Goal: Task Accomplishment & Management: Use online tool/utility

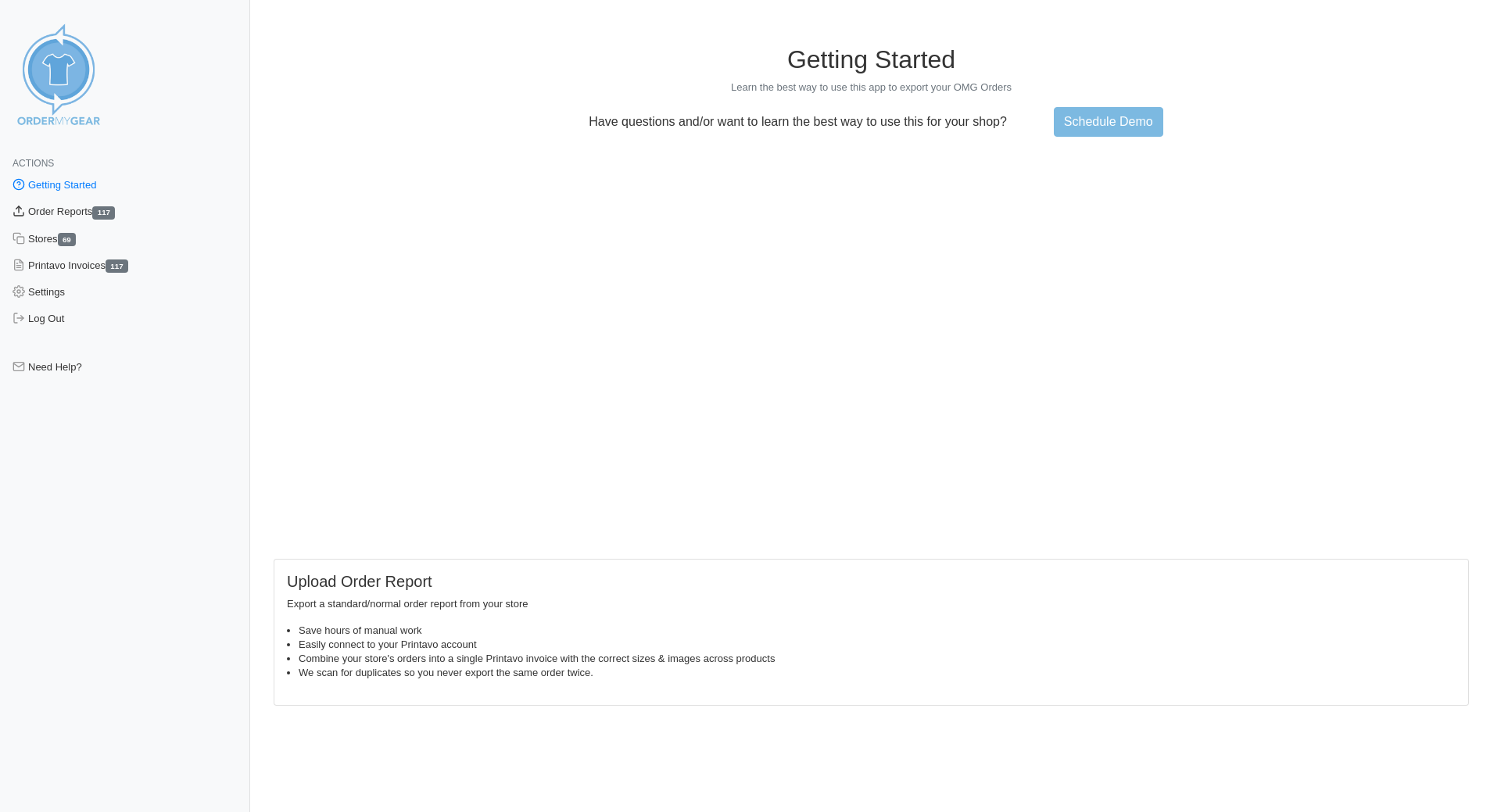
click at [77, 211] on link "Order Reports 117" at bounding box center [125, 211] width 250 height 26
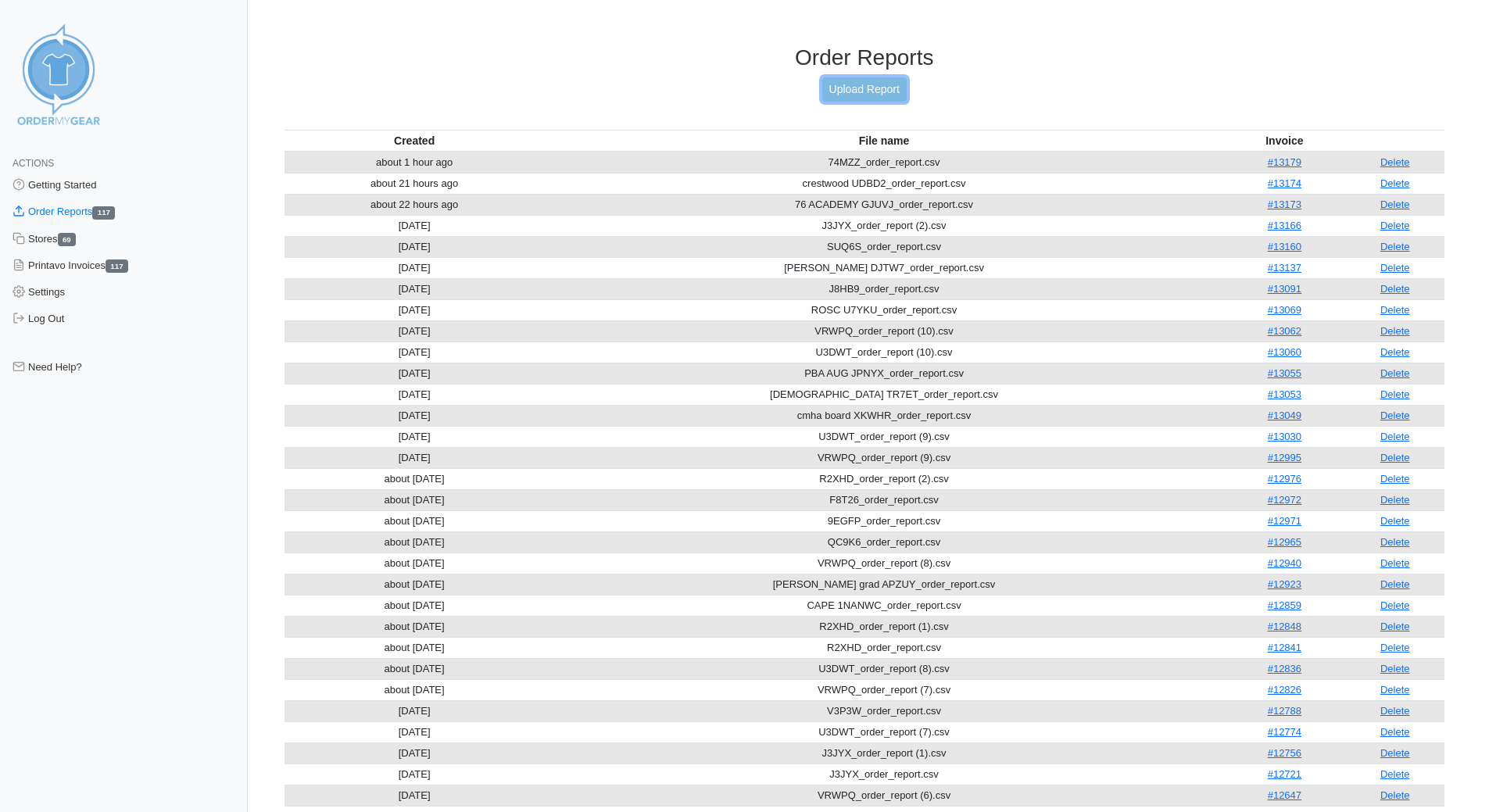
click at [834, 85] on link "Upload Report" at bounding box center [864, 89] width 84 height 24
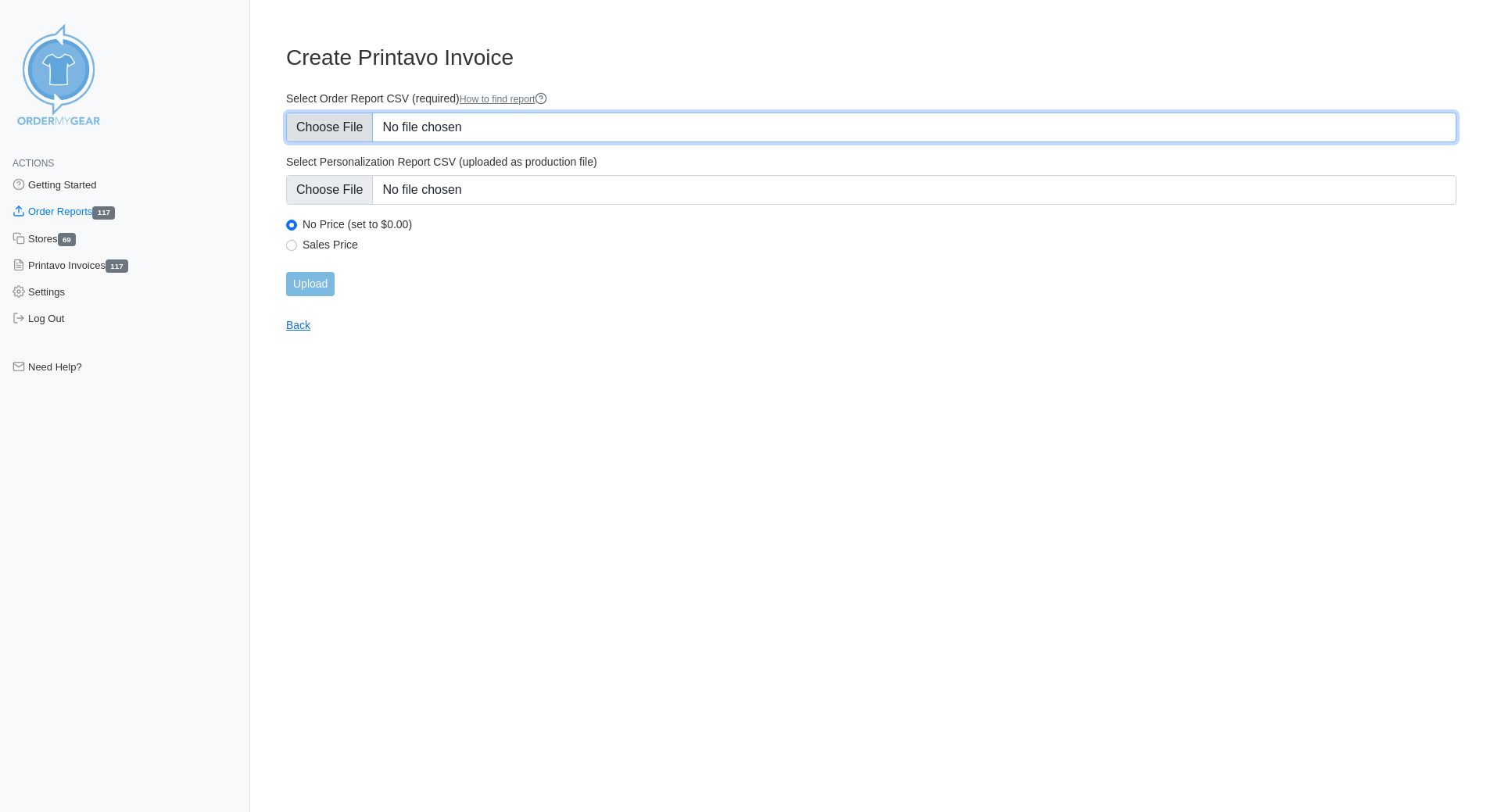
click at [359, 124] on input "Select Order Report CSV (required) How to find report" at bounding box center [871, 127] width 1170 height 30
type input "C:\fakepath\cape DT6R2_order_report.csv"
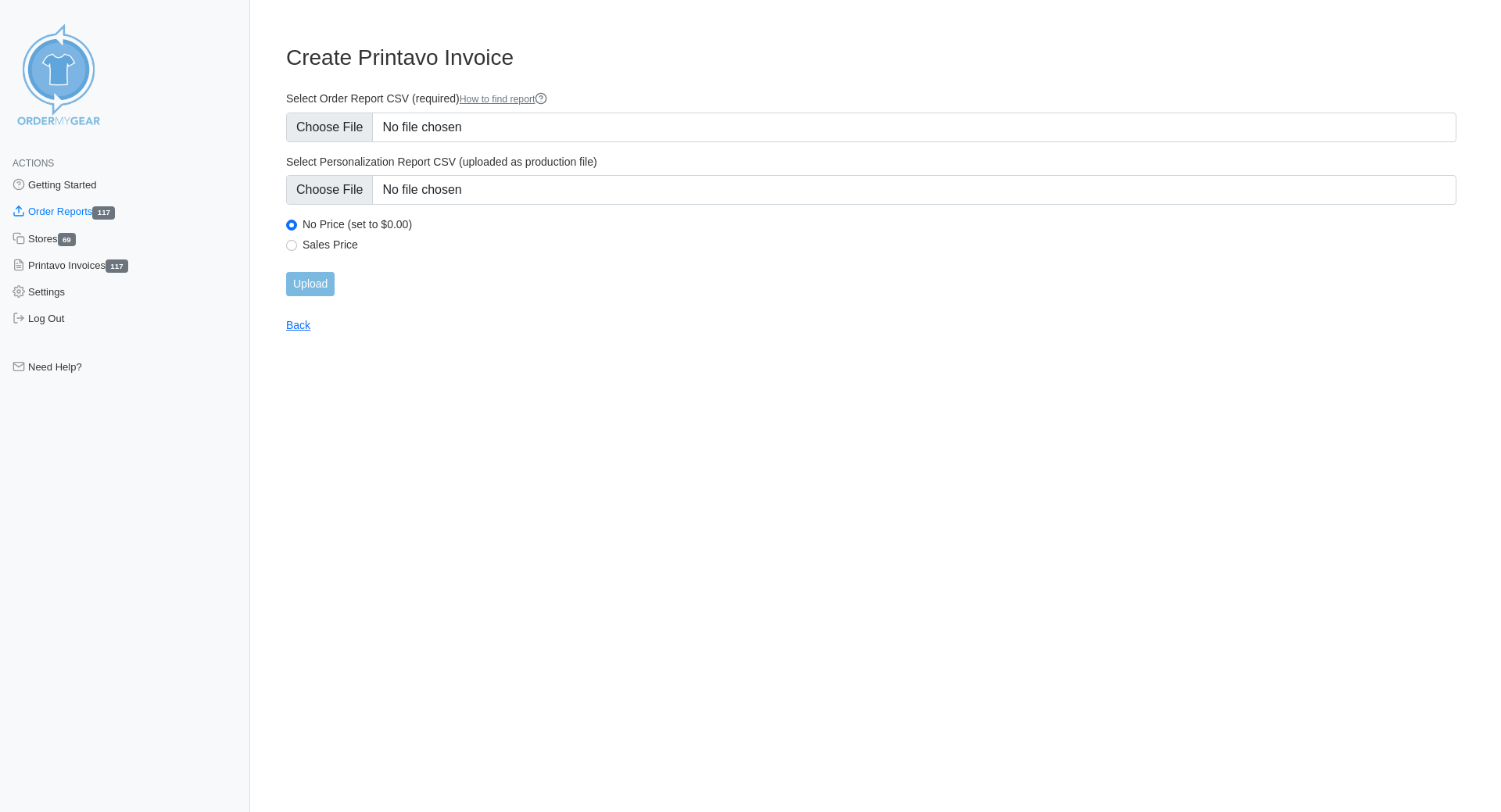
click at [309, 244] on label "Sales Price" at bounding box center [879, 244] width 1154 height 14
click at [297, 244] on input "Sales Price" at bounding box center [291, 245] width 11 height 11
radio input "true"
click at [313, 285] on input "Upload" at bounding box center [310, 283] width 49 height 24
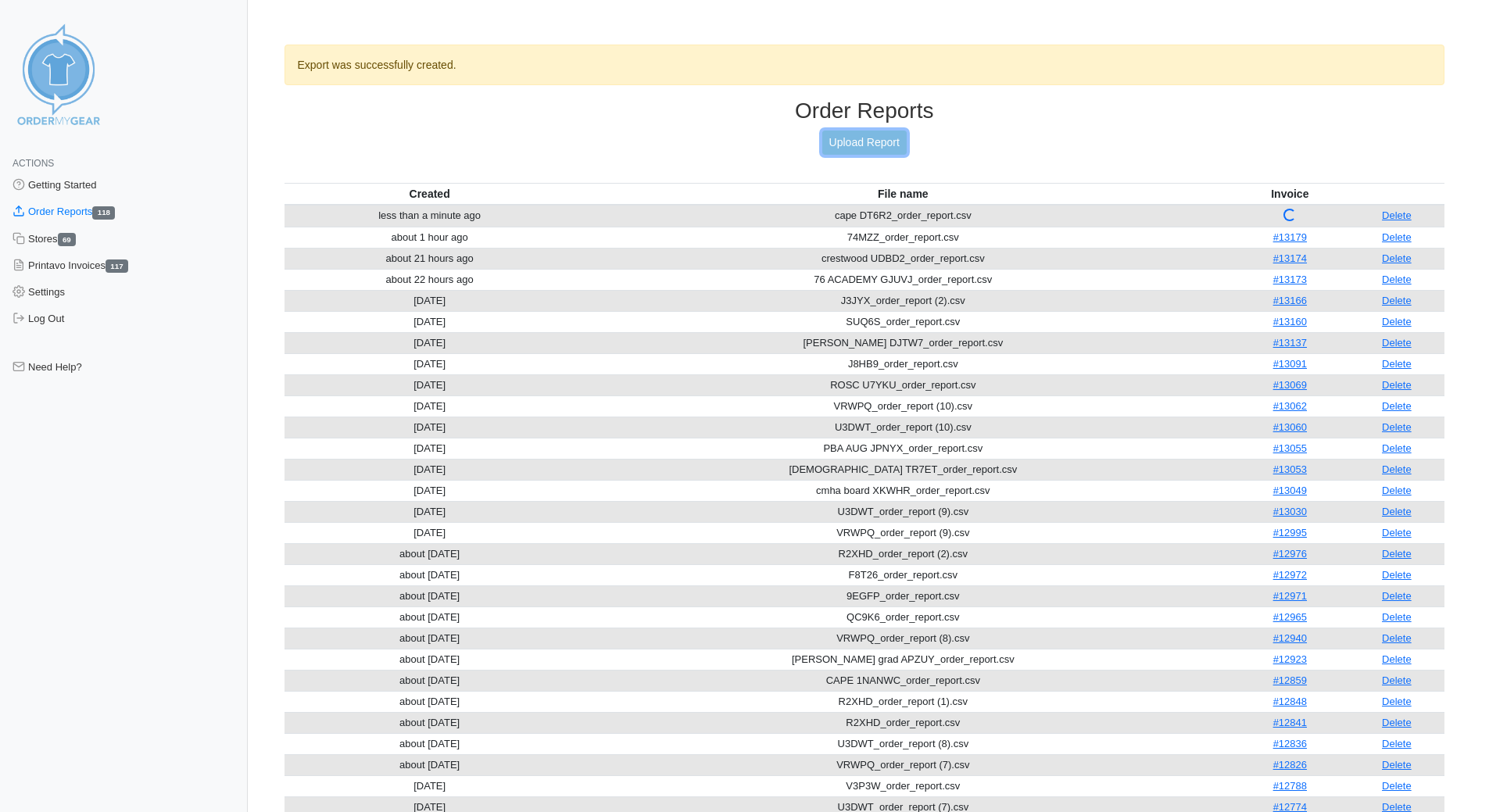
click at [870, 148] on link "Upload Report" at bounding box center [864, 142] width 84 height 24
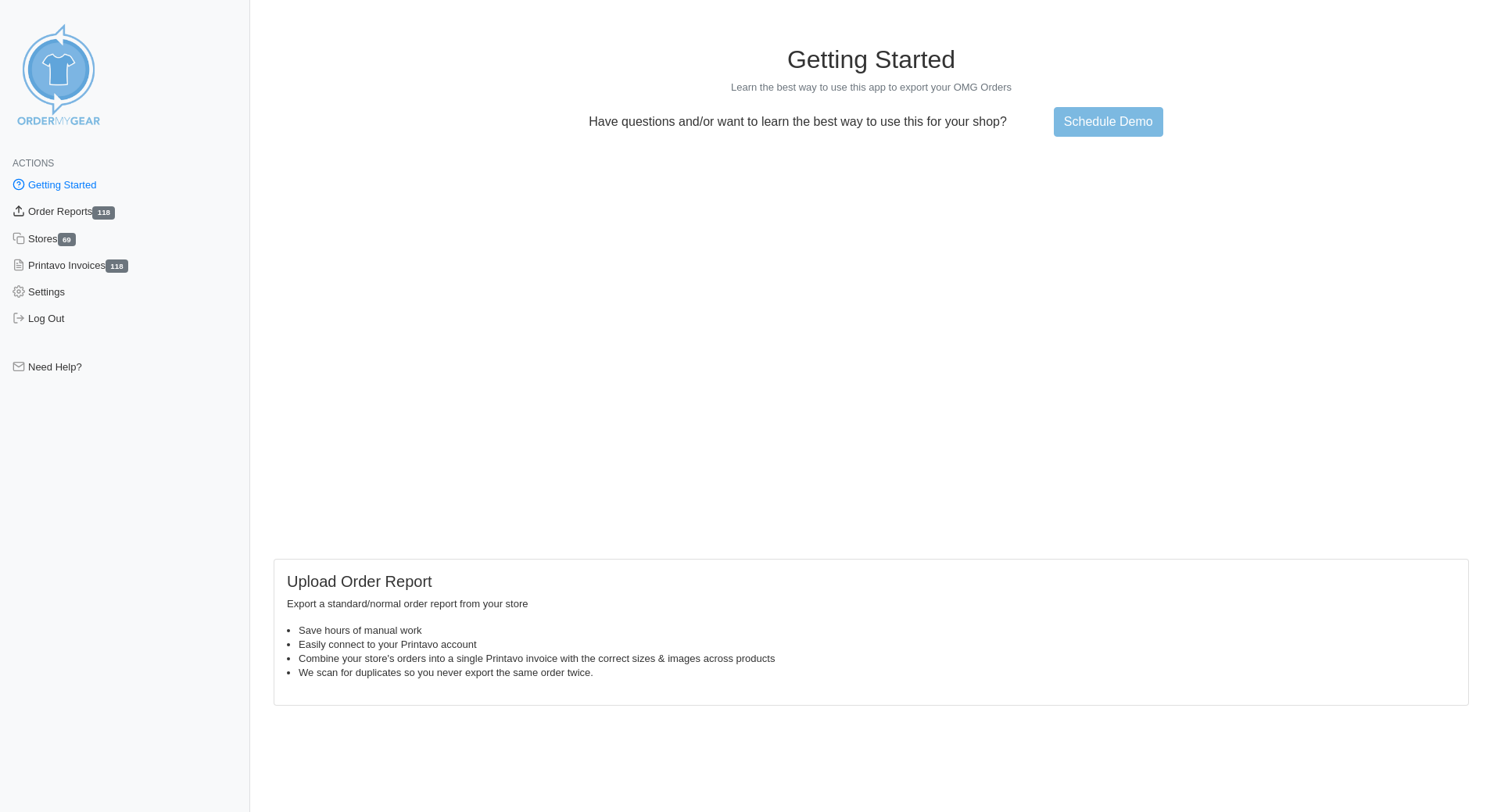
click at [58, 215] on link "Order Reports 118" at bounding box center [125, 211] width 250 height 26
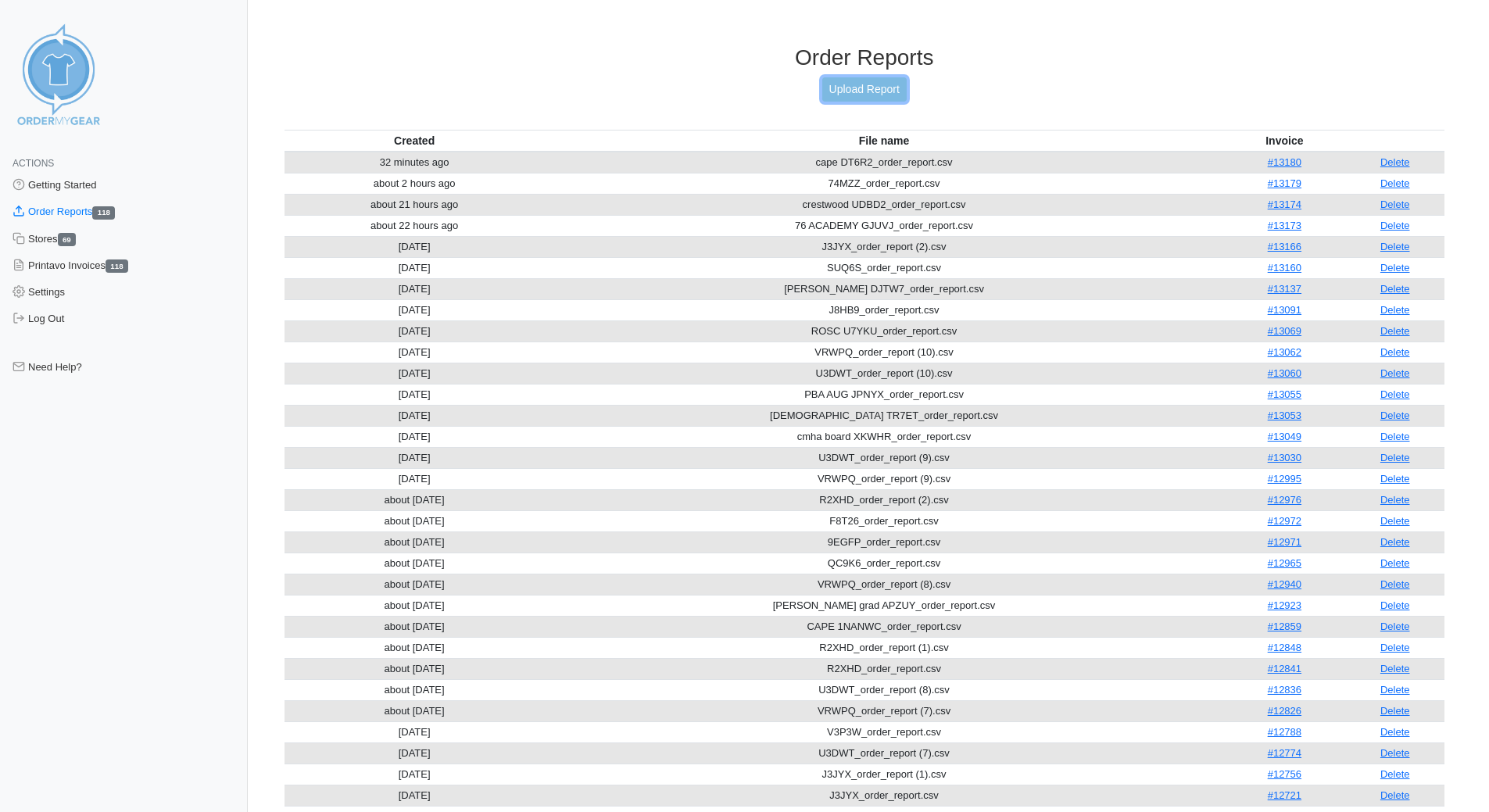
click at [897, 90] on link "Upload Report" at bounding box center [864, 89] width 84 height 24
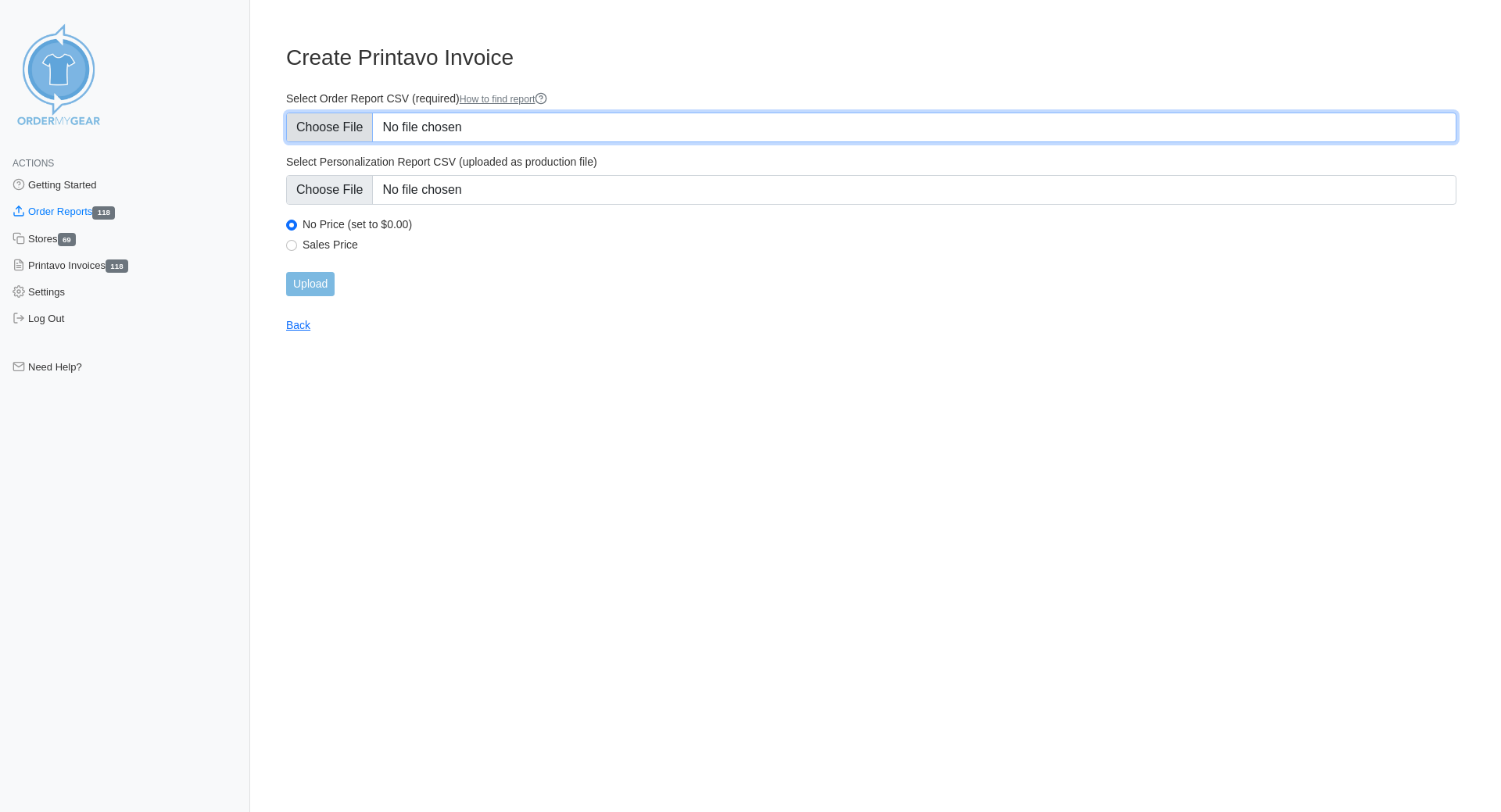
click at [331, 131] on input "Select Order Report CSV (required) How to find report" at bounding box center [871, 127] width 1170 height 30
type input "C:\fakepath\pba JPNYX_order_report.csv"
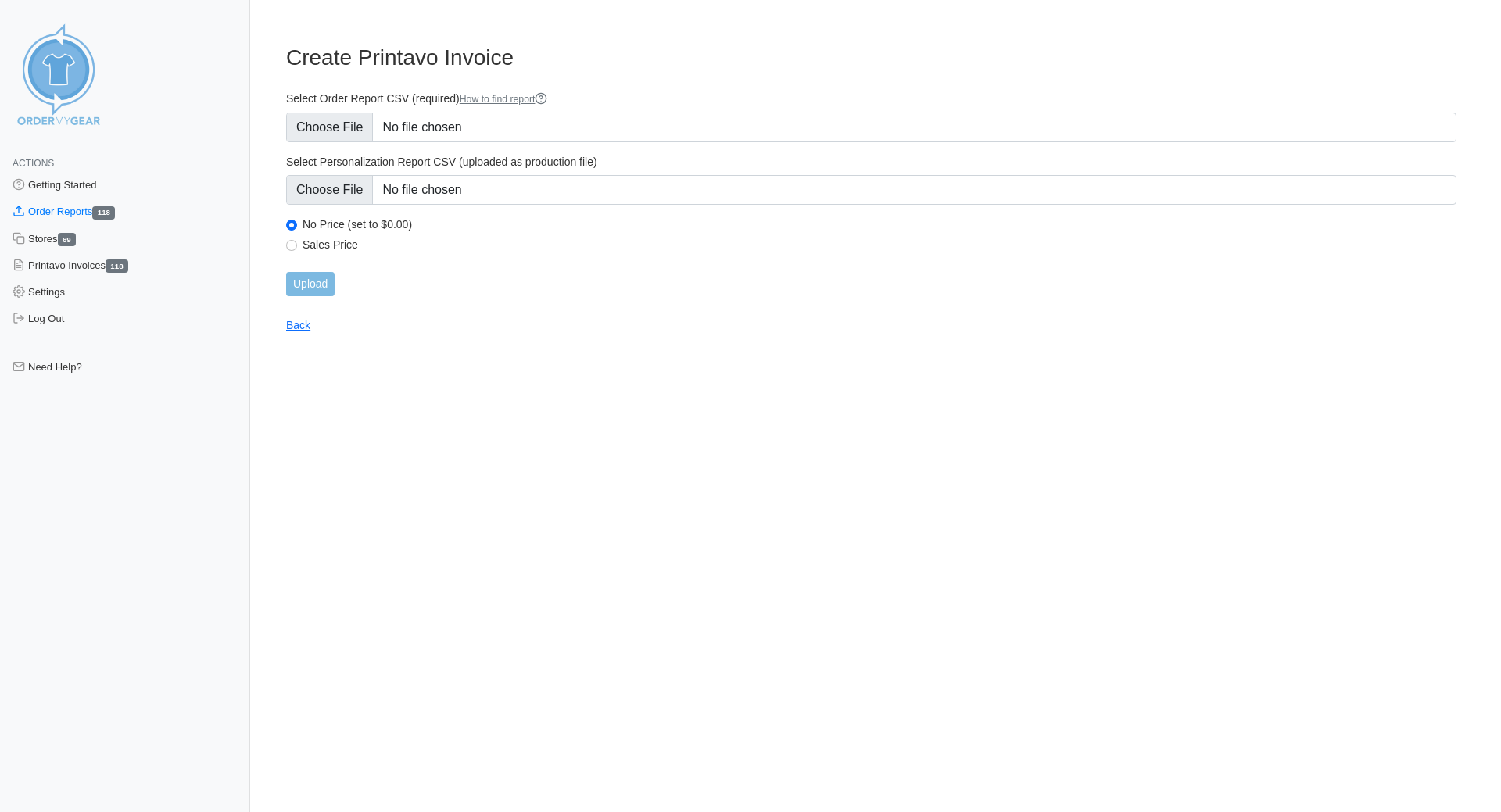
click at [298, 245] on div "Sales Price" at bounding box center [871, 247] width 1170 height 19
click at [294, 243] on input "Sales Price" at bounding box center [291, 245] width 11 height 11
radio input "true"
click at [315, 287] on input "Upload" at bounding box center [310, 283] width 49 height 24
